Goal: Task Accomplishment & Management: Manage account settings

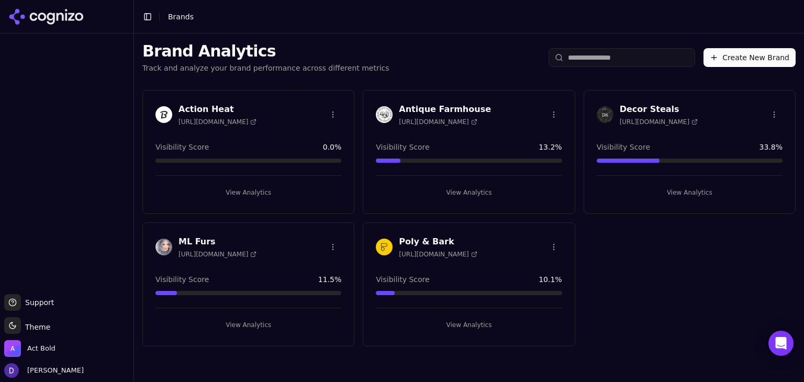
click at [645, 108] on h3 "Decor Steals" at bounding box center [659, 109] width 78 height 13
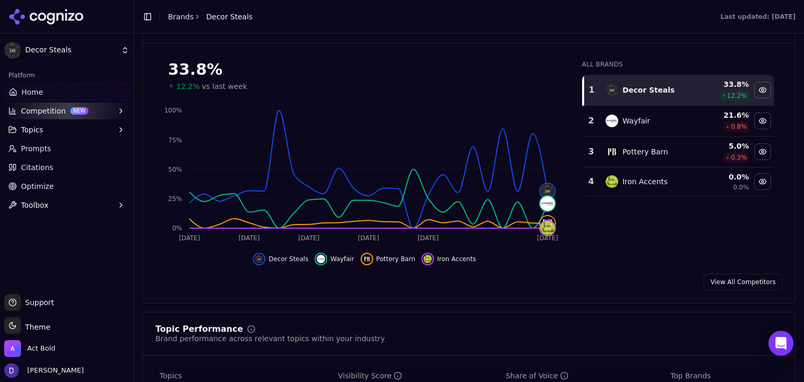
scroll to position [349, 0]
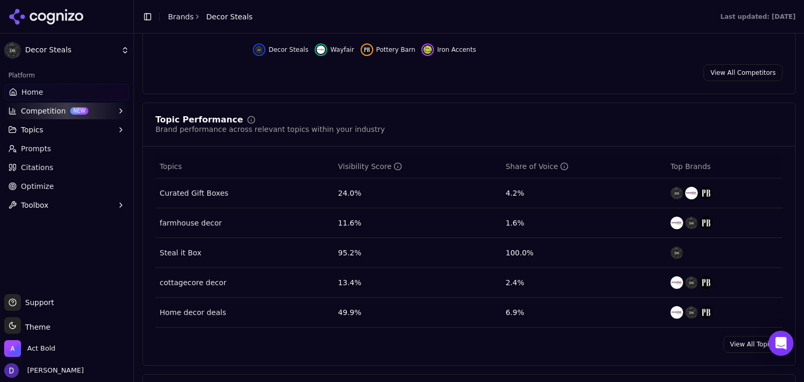
click at [735, 346] on link "View All Topics" at bounding box center [753, 344] width 59 height 17
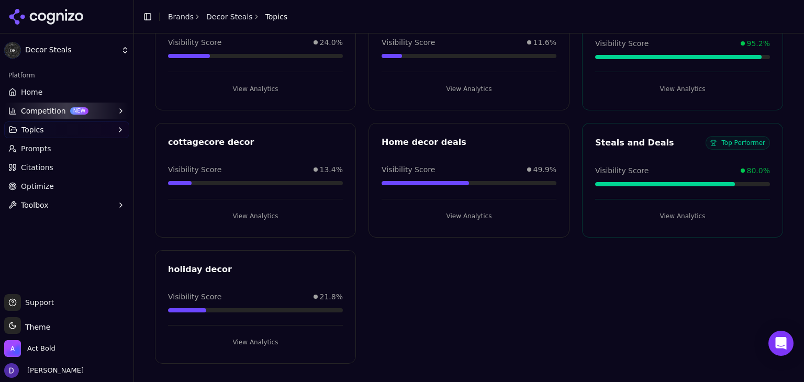
scroll to position [104, 0]
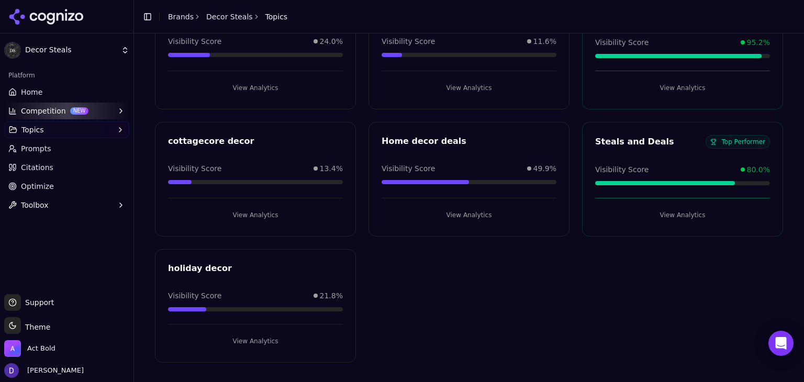
click at [43, 82] on div "Platform" at bounding box center [66, 75] width 125 height 17
click at [42, 93] on link "Home" at bounding box center [66, 92] width 125 height 17
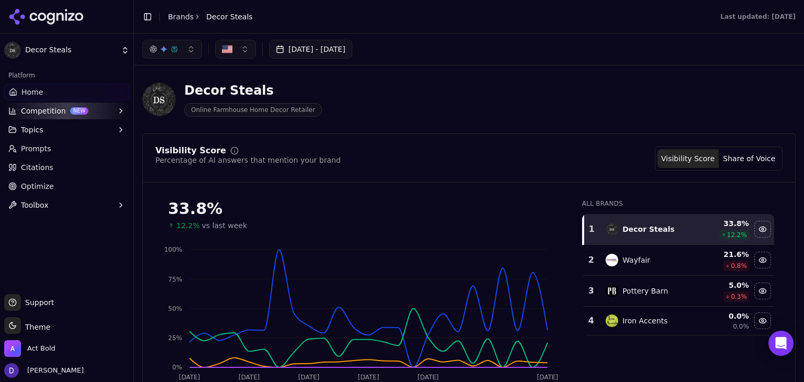
click at [182, 21] on li "Brands" at bounding box center [181, 17] width 26 height 10
click at [172, 15] on link "Brands" at bounding box center [181, 17] width 26 height 8
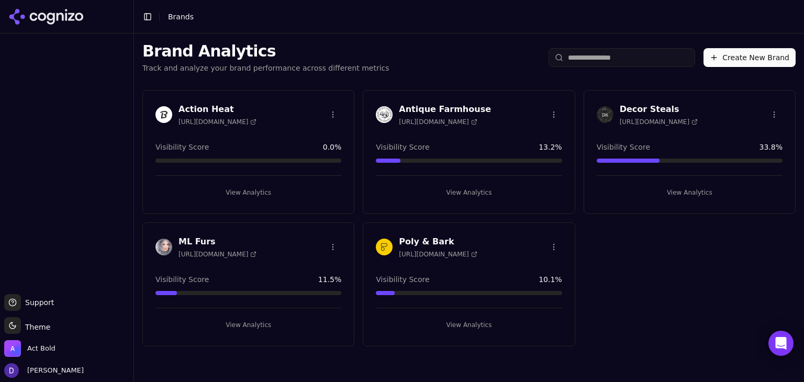
click at [438, 103] on h3 "Antique Farmhouse" at bounding box center [445, 109] width 92 height 13
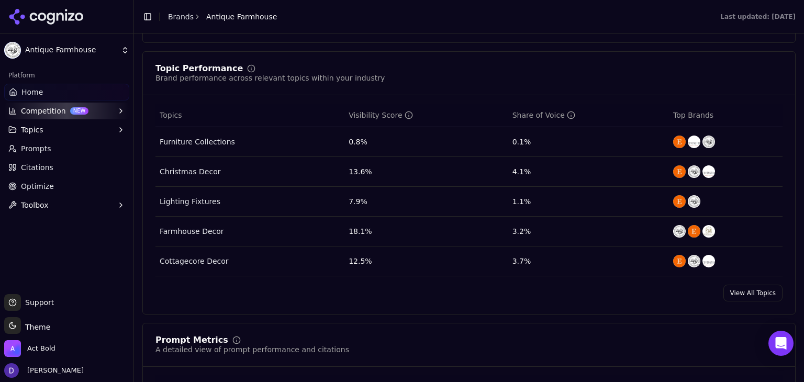
scroll to position [279, 0]
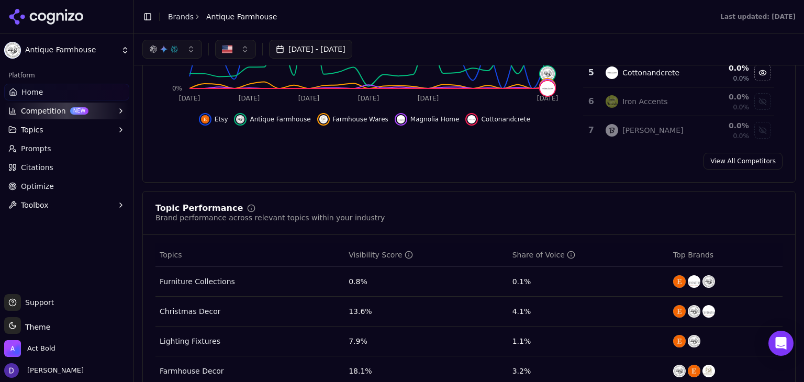
click at [41, 112] on button "Competition NEW" at bounding box center [66, 111] width 125 height 17
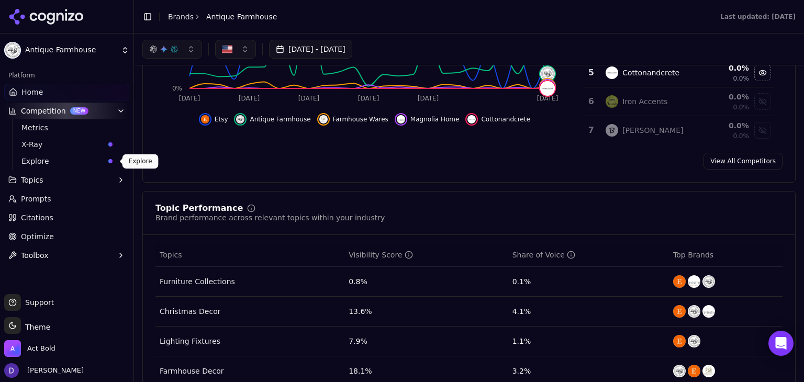
click at [36, 163] on span "Explore" at bounding box center [62, 161] width 83 height 10
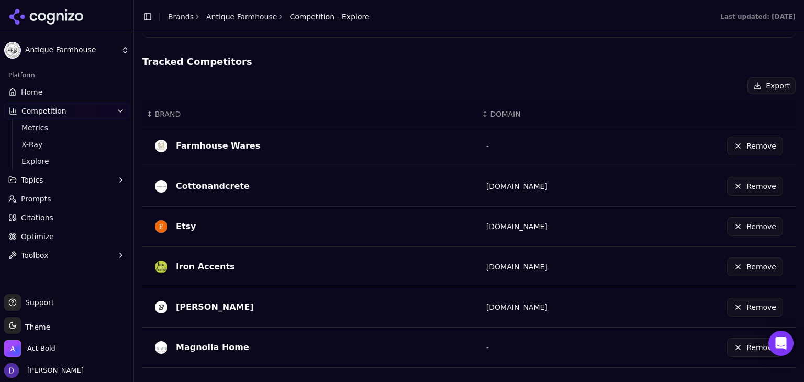
scroll to position [240, 0]
click at [745, 185] on button "Remove" at bounding box center [755, 185] width 56 height 19
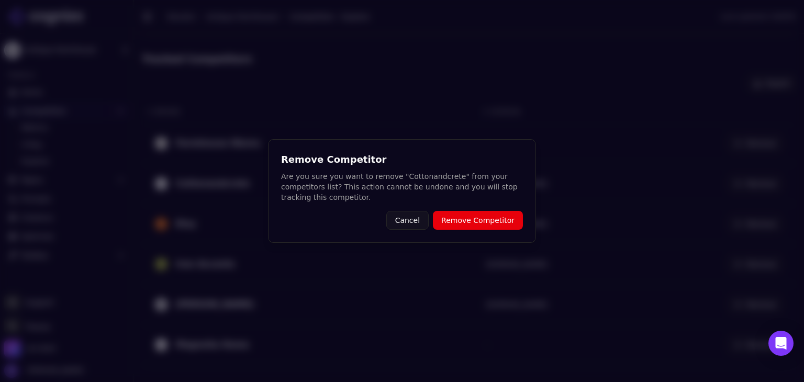
scroll to position [229, 0]
click at [501, 222] on button "Remove Competitor" at bounding box center [478, 220] width 90 height 19
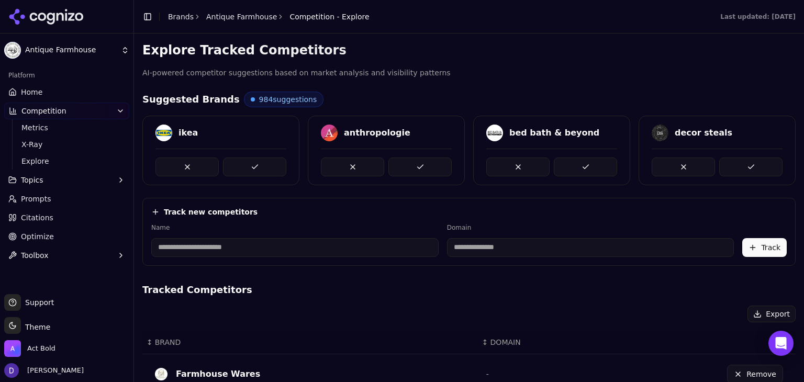
scroll to position [0, 0]
click at [500, 240] on input at bounding box center [590, 247] width 287 height 19
type input "**********"
click at [327, 250] on input at bounding box center [279, 247] width 256 height 19
type input "*******"
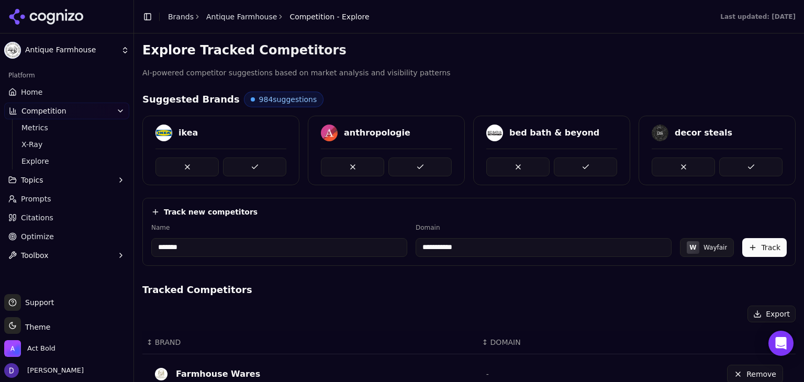
click at [570, 258] on div "**********" at bounding box center [469, 232] width 654 height 68
click at [530, 245] on input "**********" at bounding box center [544, 247] width 256 height 19
drag, startPoint x: 530, startPoint y: 245, endPoint x: 381, endPoint y: 246, distance: 148.7
click at [381, 246] on div "**********" at bounding box center [469, 241] width 636 height 34
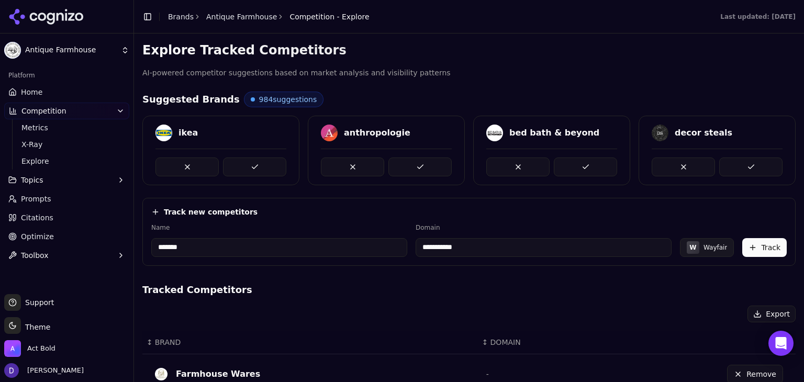
click at [470, 249] on input "**********" at bounding box center [544, 247] width 256 height 19
drag, startPoint x: 490, startPoint y: 248, endPoint x: 360, endPoint y: 247, distance: 129.9
click at [360, 247] on div "**********" at bounding box center [469, 241] width 636 height 34
paste input "**********"
click at [627, 258] on div "**********" at bounding box center [469, 232] width 654 height 68
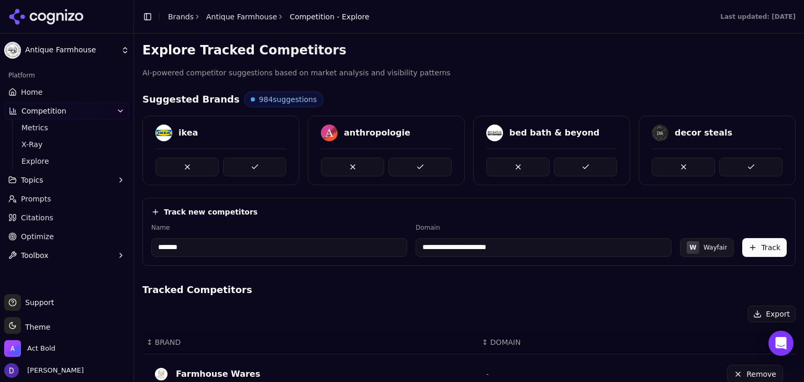
click at [756, 250] on button "Track" at bounding box center [765, 247] width 45 height 19
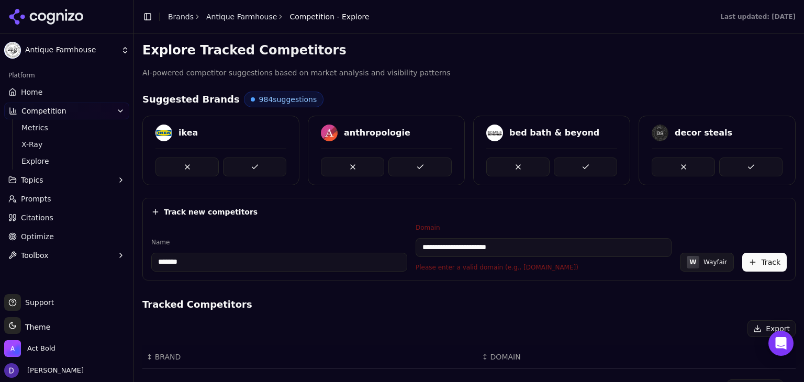
drag, startPoint x: 463, startPoint y: 249, endPoint x: 375, endPoint y: 248, distance: 88.0
click at [375, 248] on div "**********" at bounding box center [469, 248] width 636 height 48
click at [513, 253] on input "**********" at bounding box center [544, 247] width 256 height 19
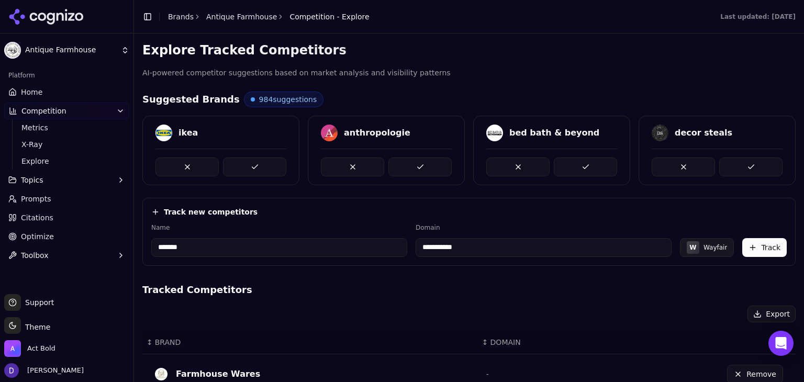
type input "**********"
click at [657, 285] on h4 "Tracked Competitors" at bounding box center [469, 290] width 654 height 15
click at [756, 251] on button "Track" at bounding box center [765, 247] width 45 height 19
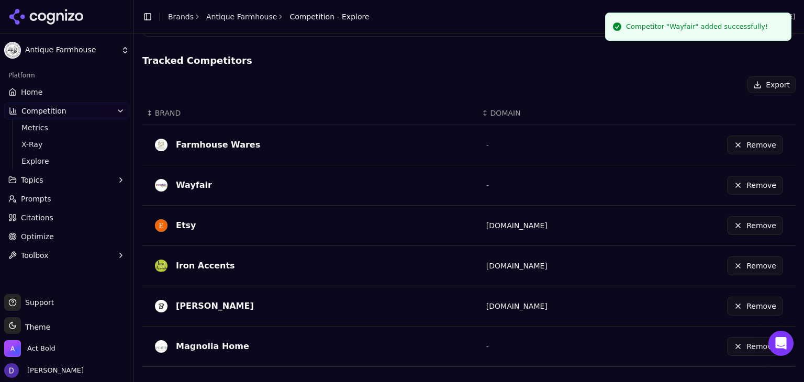
scroll to position [90, 0]
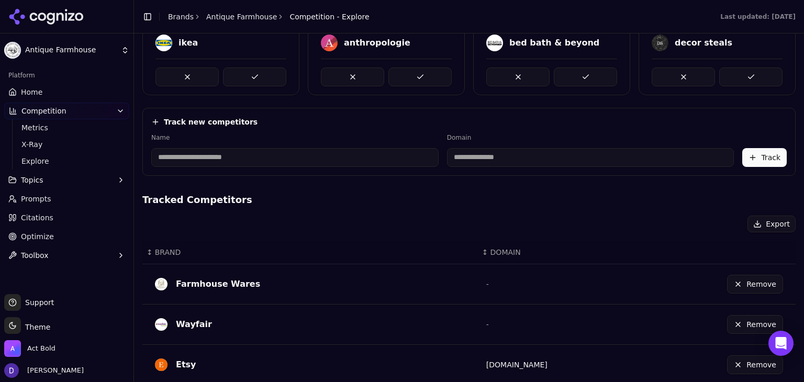
click at [52, 95] on link "Home" at bounding box center [66, 92] width 125 height 17
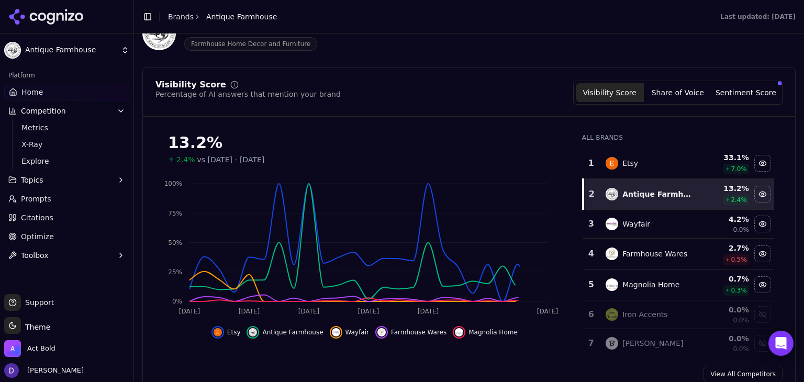
scroll to position [69, 0]
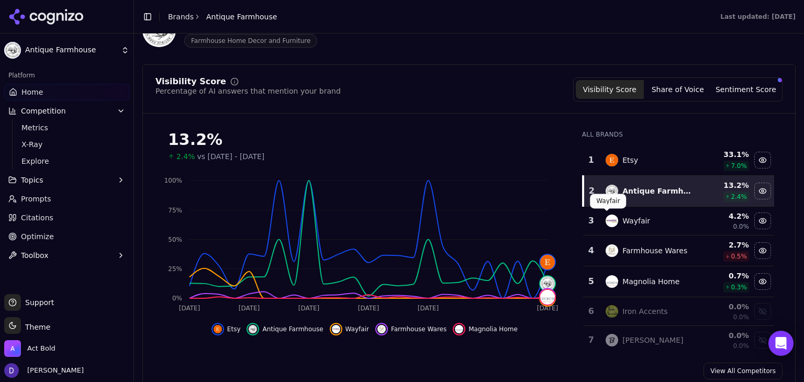
click at [610, 220] on img "Data table" at bounding box center [612, 221] width 13 height 13
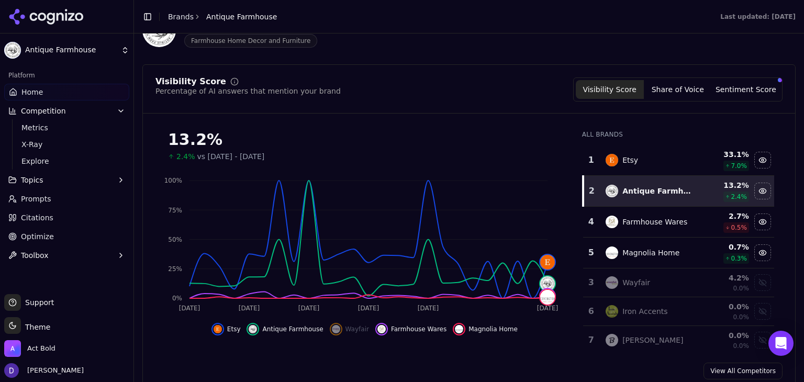
click at [48, 158] on span "Explore" at bounding box center [66, 161] width 91 height 10
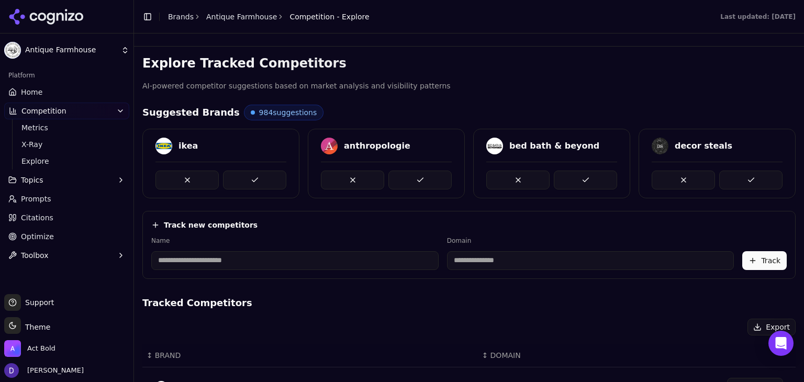
scroll to position [242, 0]
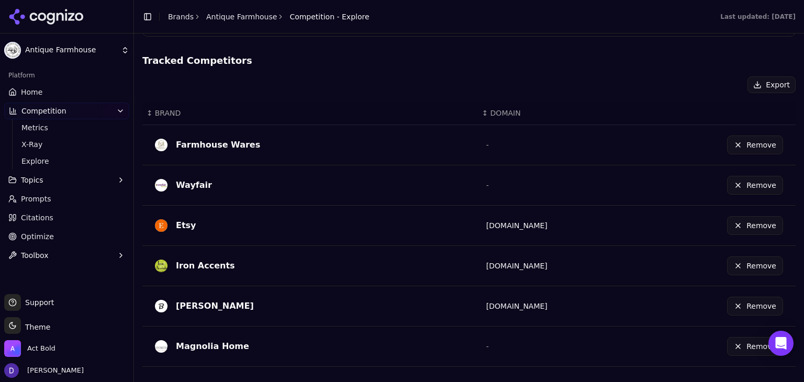
click at [756, 190] on button "Remove" at bounding box center [755, 185] width 56 height 19
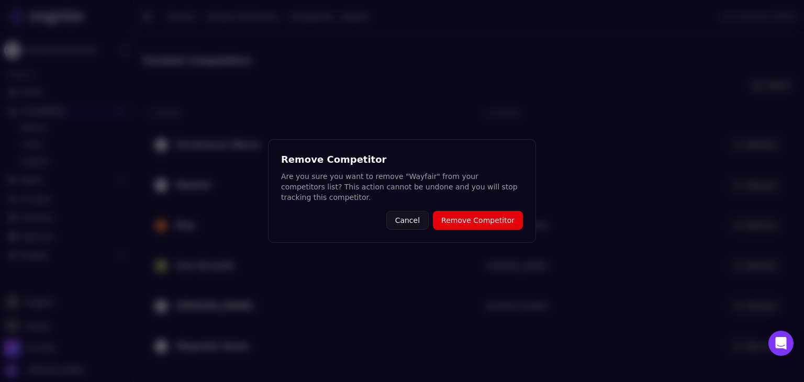
click at [457, 211] on button "Remove Competitor" at bounding box center [478, 220] width 90 height 19
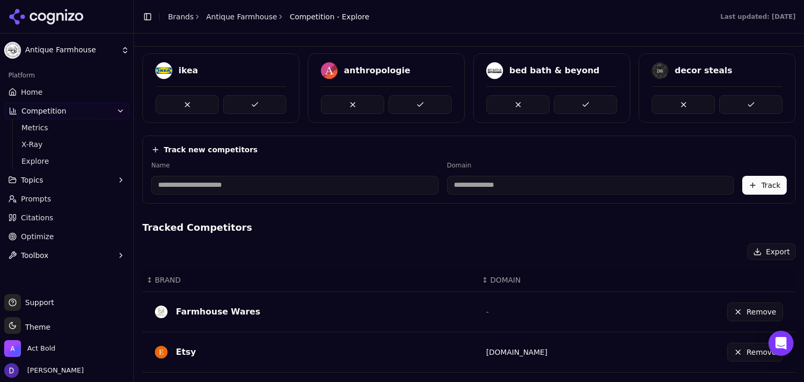
scroll to position [33, 0]
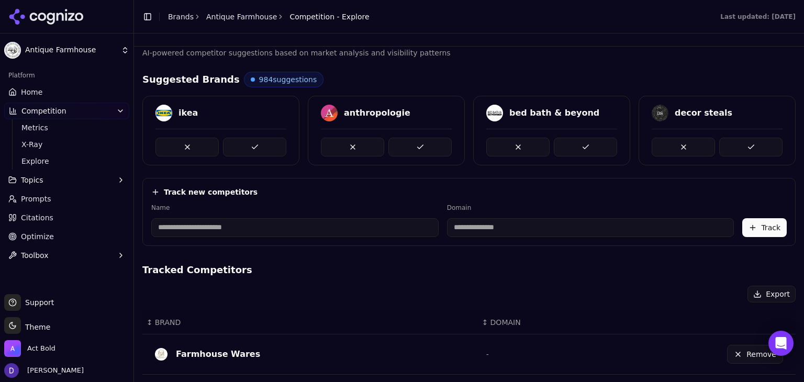
click at [473, 221] on input at bounding box center [590, 227] width 287 height 19
paste input "**********"
type input "**********"
click at [708, 226] on div "Wayfair" at bounding box center [716, 228] width 24 height 8
click at [757, 229] on button "Track" at bounding box center [765, 227] width 45 height 19
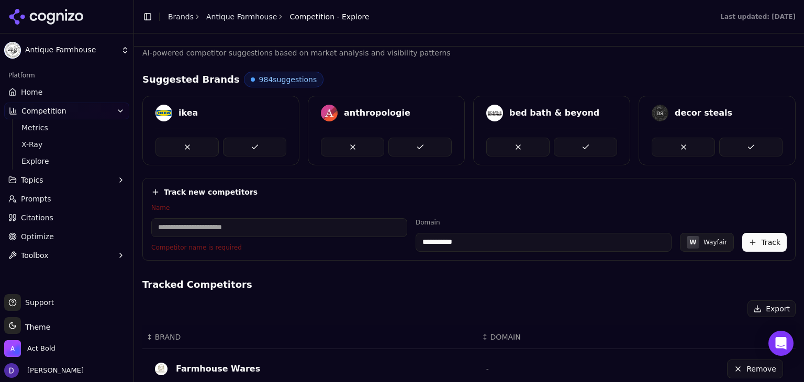
click at [235, 223] on input at bounding box center [279, 227] width 256 height 19
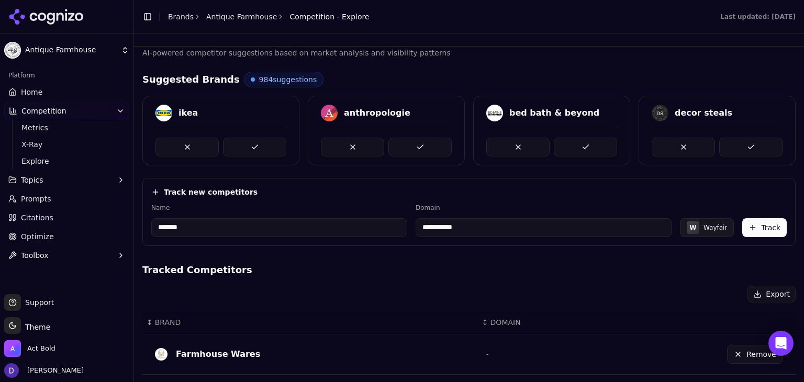
type input "*******"
click at [645, 183] on div "**********" at bounding box center [469, 212] width 654 height 68
click at [774, 235] on button "Track" at bounding box center [765, 227] width 45 height 19
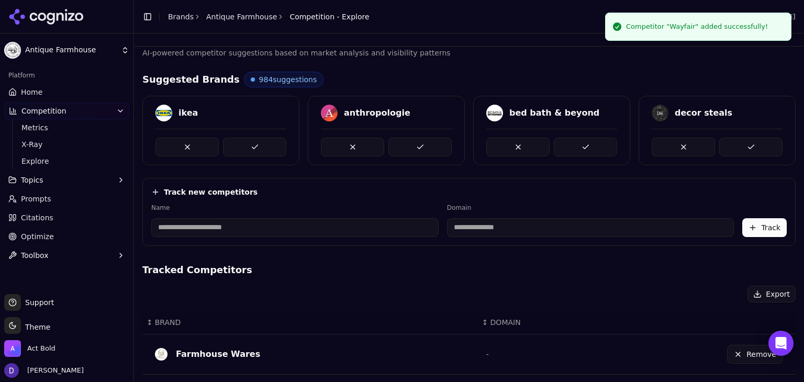
click at [40, 91] on link "Home" at bounding box center [66, 92] width 125 height 17
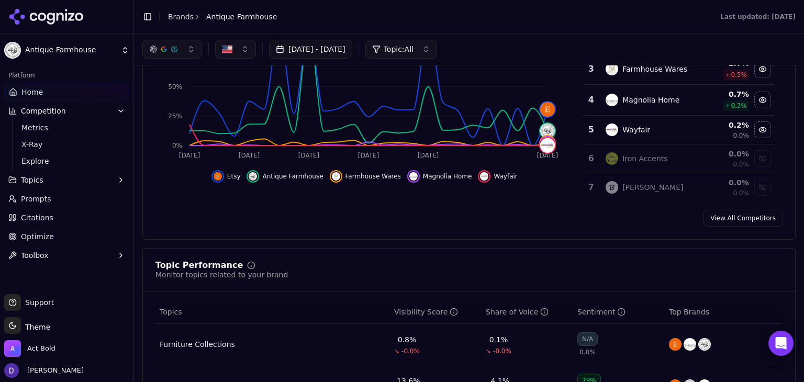
scroll to position [209, 0]
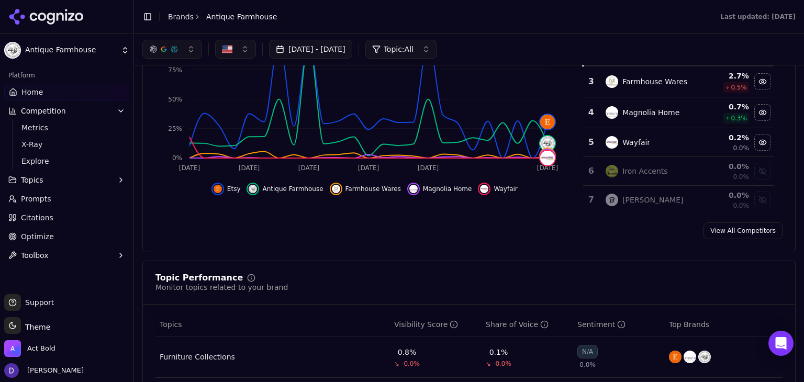
click at [739, 227] on link "View All Competitors" at bounding box center [743, 231] width 79 height 17
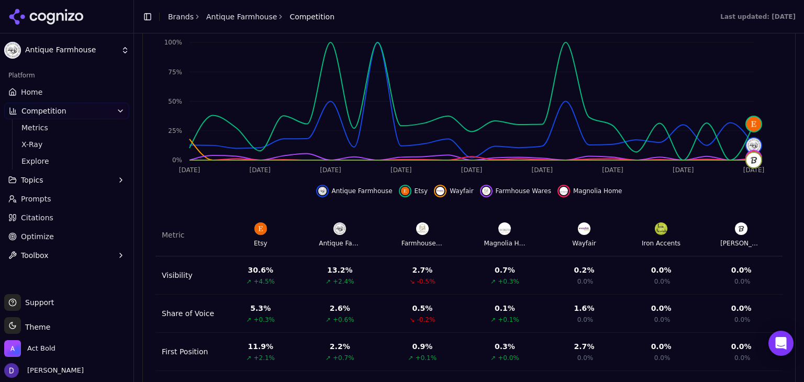
scroll to position [425, 0]
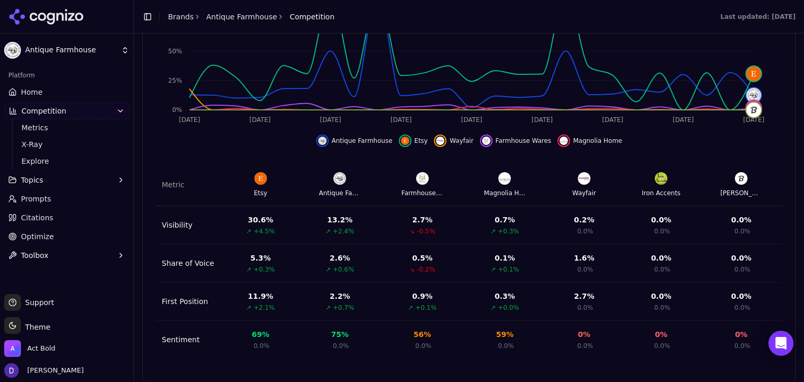
click at [584, 172] on img at bounding box center [584, 178] width 13 height 13
click at [586, 189] on div "Wayfair" at bounding box center [584, 193] width 24 height 8
click at [436, 137] on img "Hide wayfair data" at bounding box center [440, 141] width 8 height 8
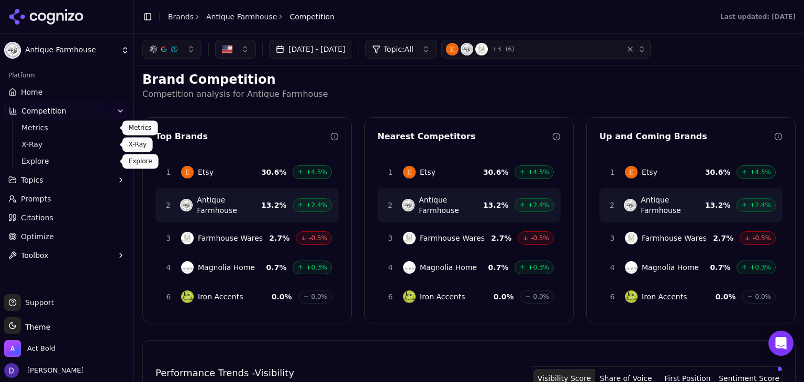
scroll to position [0, 0]
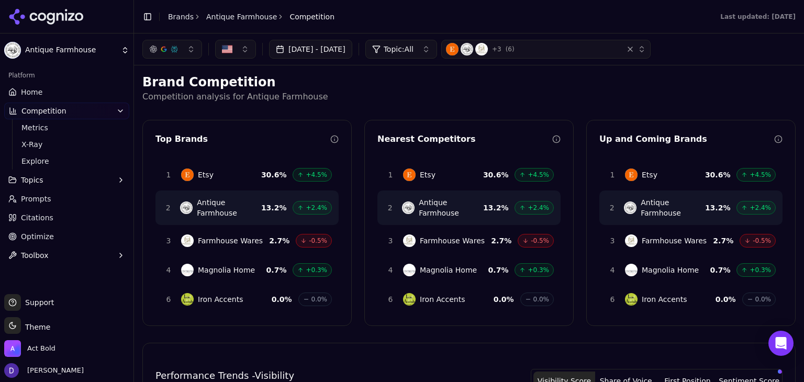
click at [40, 94] on span "Home" at bounding box center [31, 92] width 21 height 10
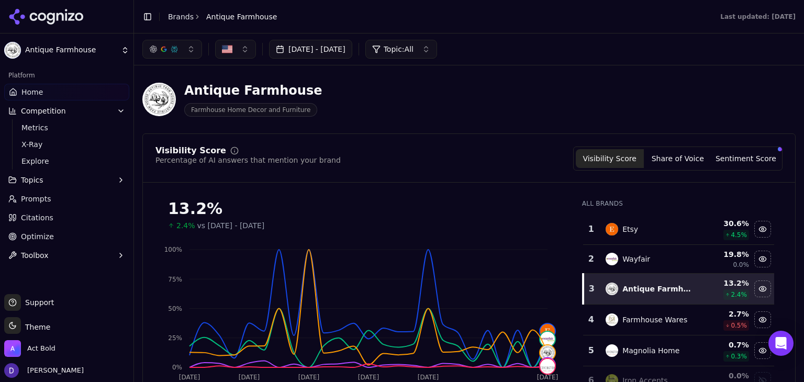
click at [172, 19] on link "Brands" at bounding box center [181, 17] width 26 height 8
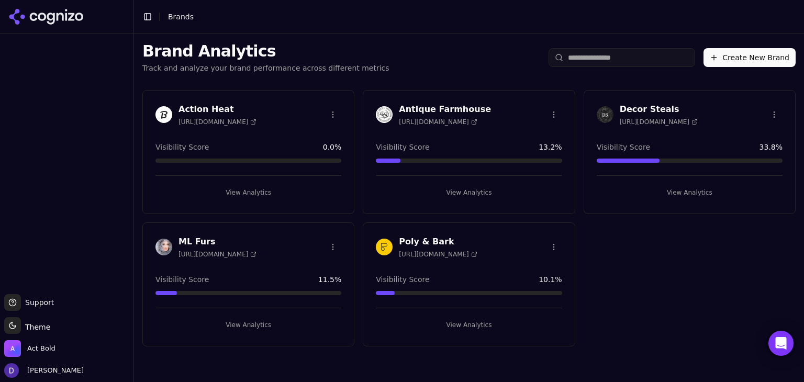
click at [649, 109] on h3 "Decor Steals" at bounding box center [659, 109] width 78 height 13
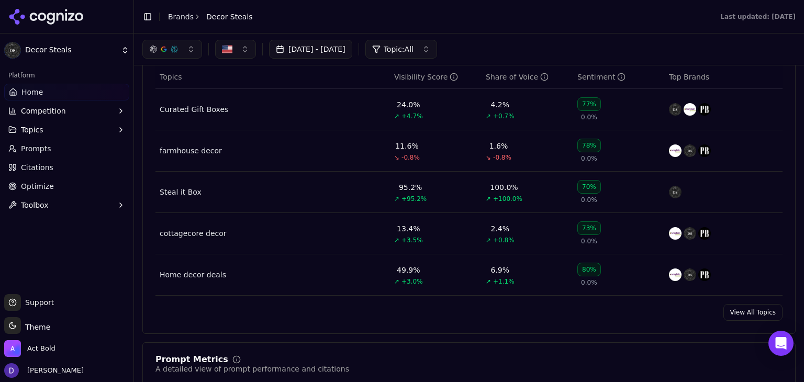
scroll to position [419, 0]
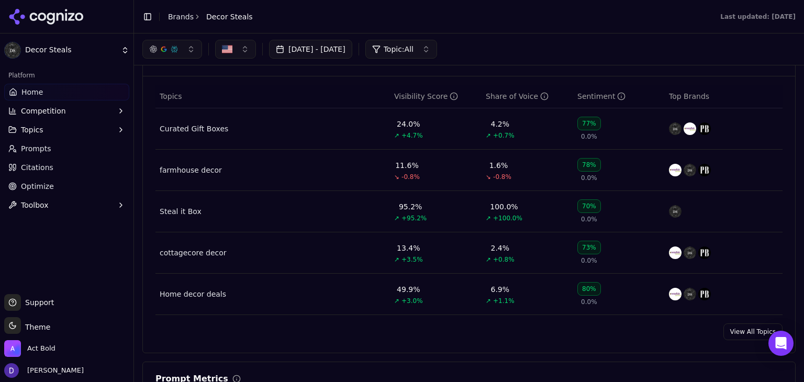
click at [750, 334] on link "View All Topics" at bounding box center [753, 332] width 59 height 17
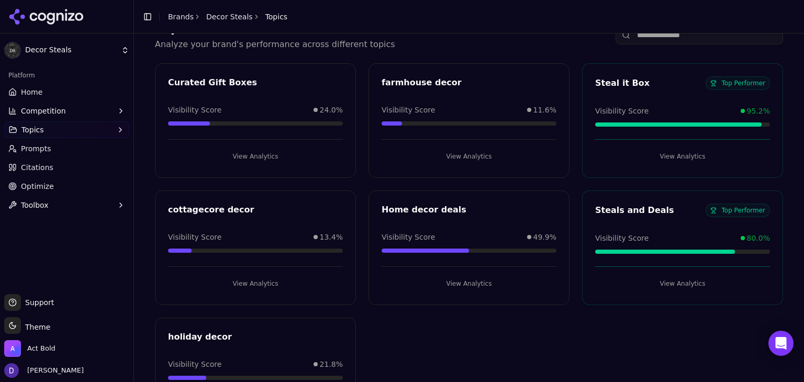
scroll to position [70, 0]
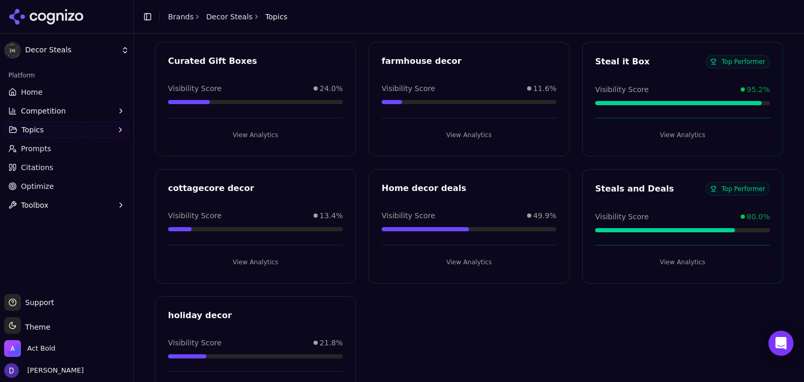
click at [623, 308] on div "Curated Gift Boxes Visibility Score 24.0% View Analytics farmhouse decor Visibi…" at bounding box center [469, 226] width 628 height 368
click at [667, 122] on div "View Analytics" at bounding box center [682, 131] width 175 height 26
click at [672, 139] on button "View Analytics" at bounding box center [682, 135] width 175 height 17
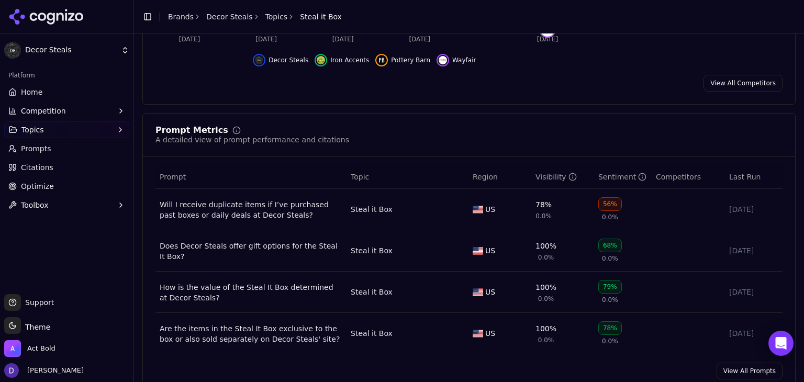
scroll to position [349, 0]
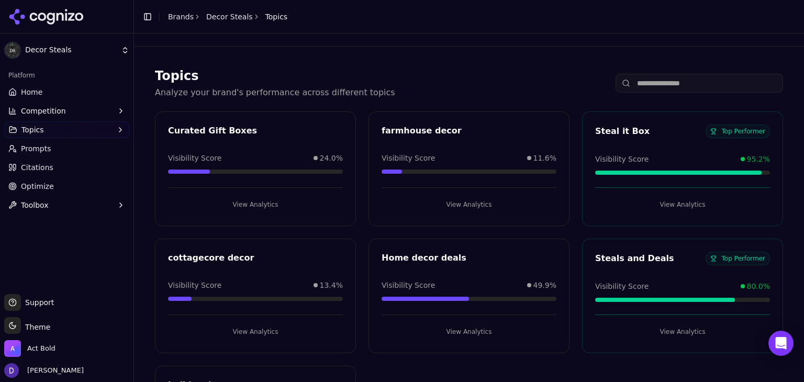
click at [177, 20] on link "Brands" at bounding box center [181, 17] width 26 height 8
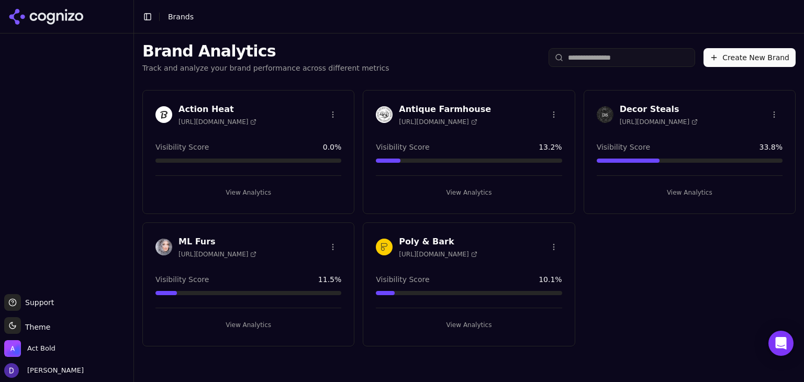
click at [242, 189] on button "View Analytics" at bounding box center [249, 192] width 186 height 17
click at [240, 194] on button "View Analytics" at bounding box center [249, 192] width 186 height 17
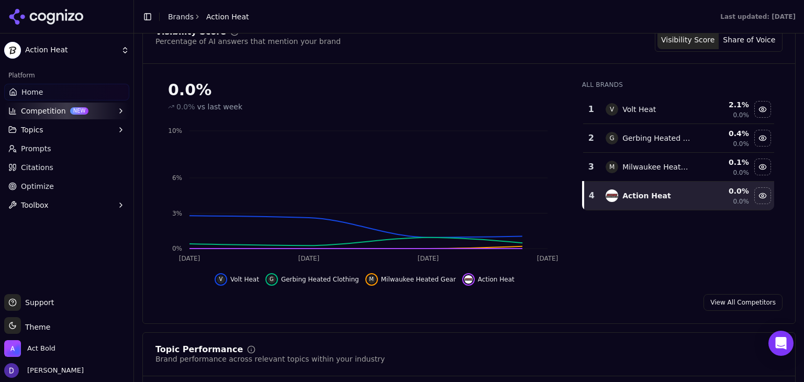
scroll to position [139, 0]
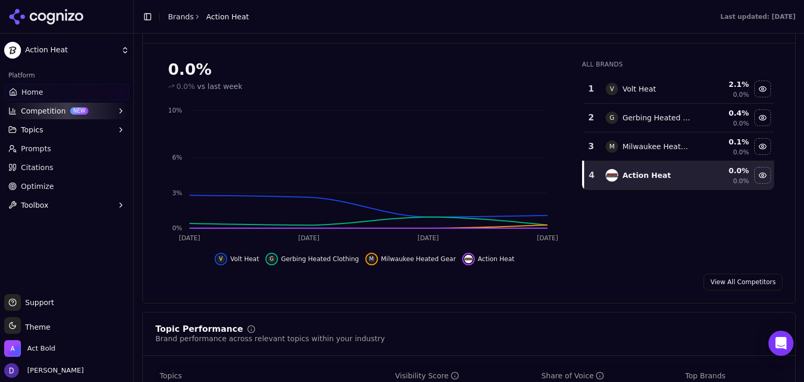
click at [662, 248] on div "All Brands 1 V Volt Heat 2.1 % 0.0% 2 G Gerbing Heated Clothing 0.4 % 0.0% 3 M …" at bounding box center [678, 159] width 209 height 214
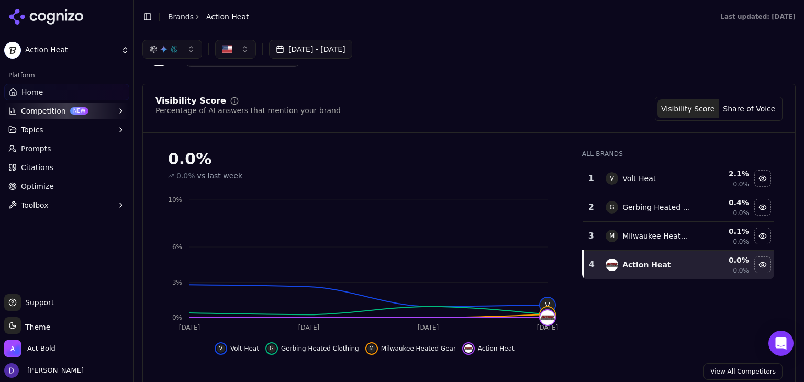
scroll to position [70, 0]
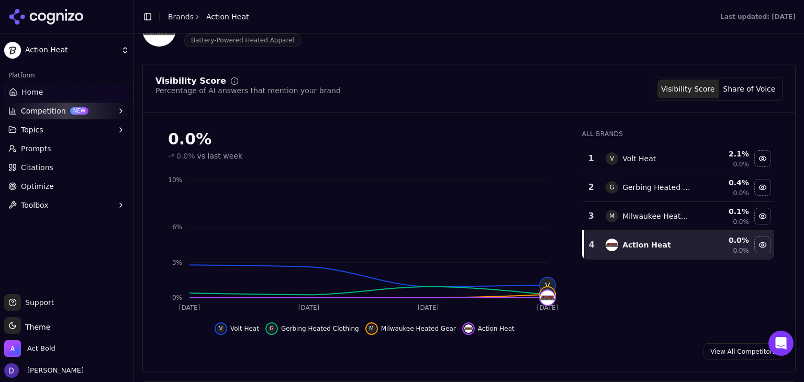
click at [667, 264] on div "All Brands 1 V Volt Heat 2.1 % 0.0% 2 G Gerbing Heated Clothing 0.4 % 0.0% 3 M …" at bounding box center [678, 228] width 209 height 214
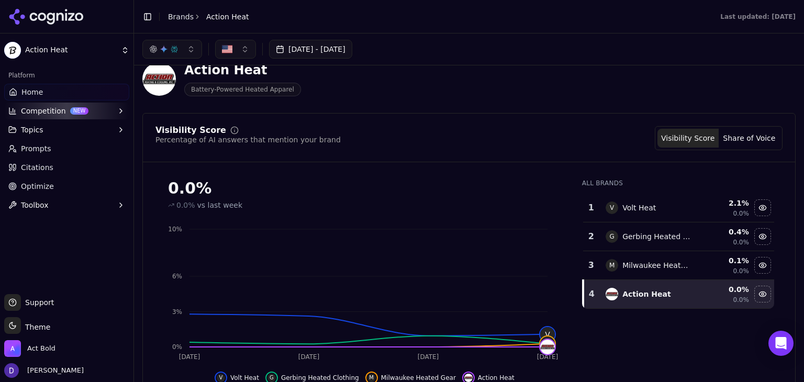
scroll to position [0, 0]
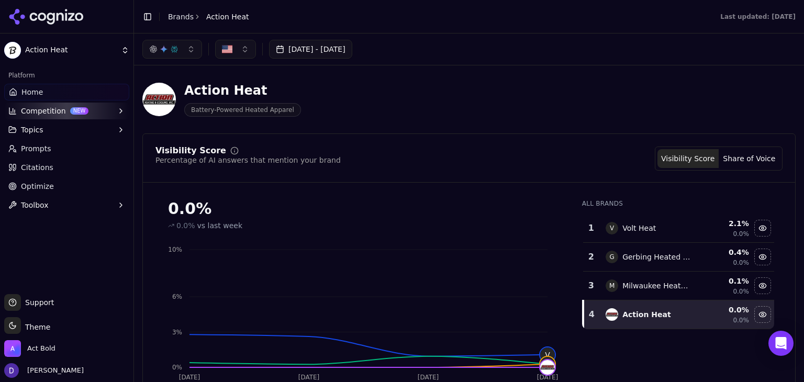
click at [170, 27] on header "Toggle Sidebar Brands Action Heat Last updated: August 12th, 2025" at bounding box center [469, 17] width 670 height 34
click at [171, 24] on header "Toggle Sidebar Brands Action Heat Last updated: August 12th, 2025" at bounding box center [469, 17] width 670 height 34
click at [174, 20] on link "Brands" at bounding box center [181, 17] width 26 height 8
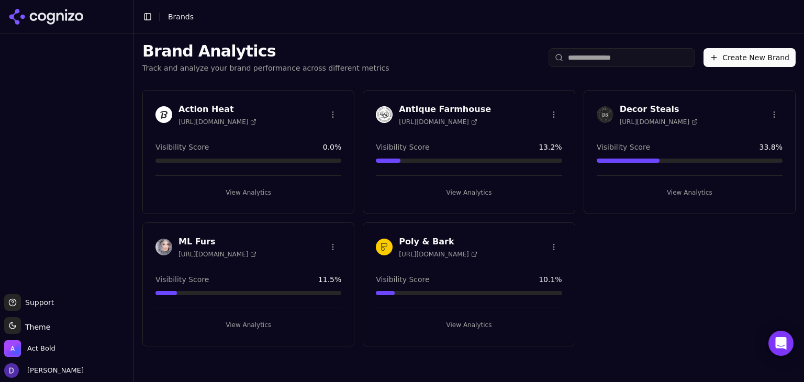
click at [250, 123] on icon at bounding box center [253, 122] width 6 height 6
drag, startPoint x: 804, startPoint y: 355, endPoint x: 804, endPoint y: 391, distance: 36.7
click at [804, 382] on html "Support Support Toggle theme Theme Act Bold David White Toggle Sidebar Brands B…" at bounding box center [402, 191] width 804 height 382
